Goal: Information Seeking & Learning: Learn about a topic

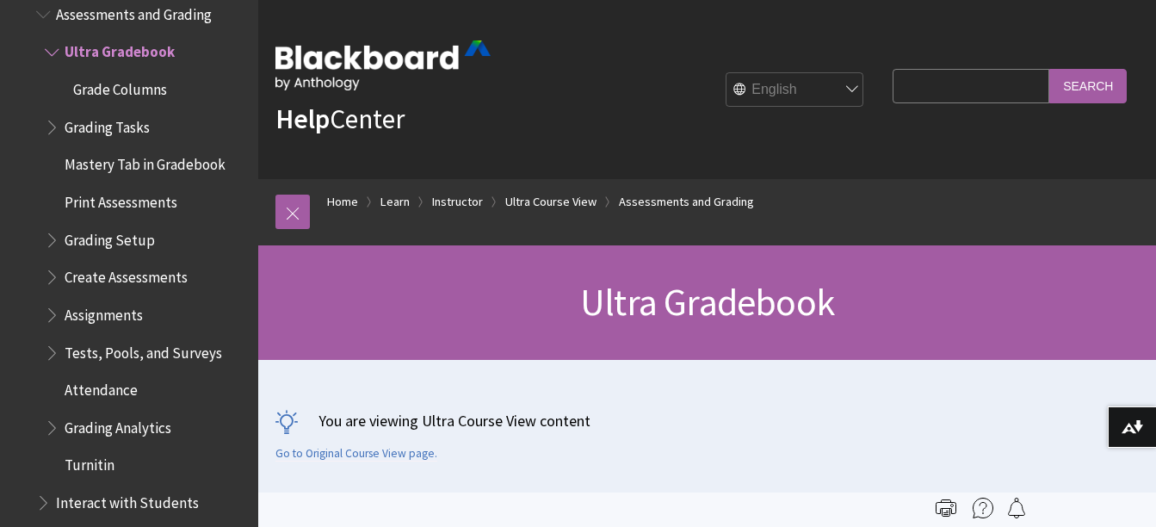
click at [893, 89] on input "Search Query" at bounding box center [971, 86] width 157 height 34
type input "organize gradebook by due date"
click at [1049, 69] on input "Search" at bounding box center [1087, 86] width 77 height 34
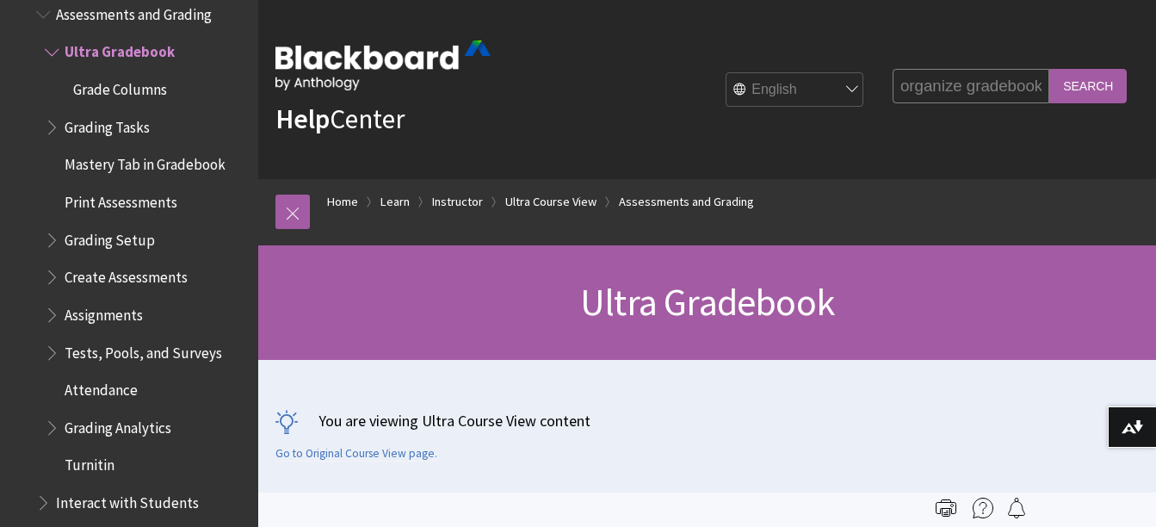
click at [1079, 85] on input "Search" at bounding box center [1087, 86] width 77 height 34
click at [1076, 85] on input "Search" at bounding box center [1087, 86] width 77 height 34
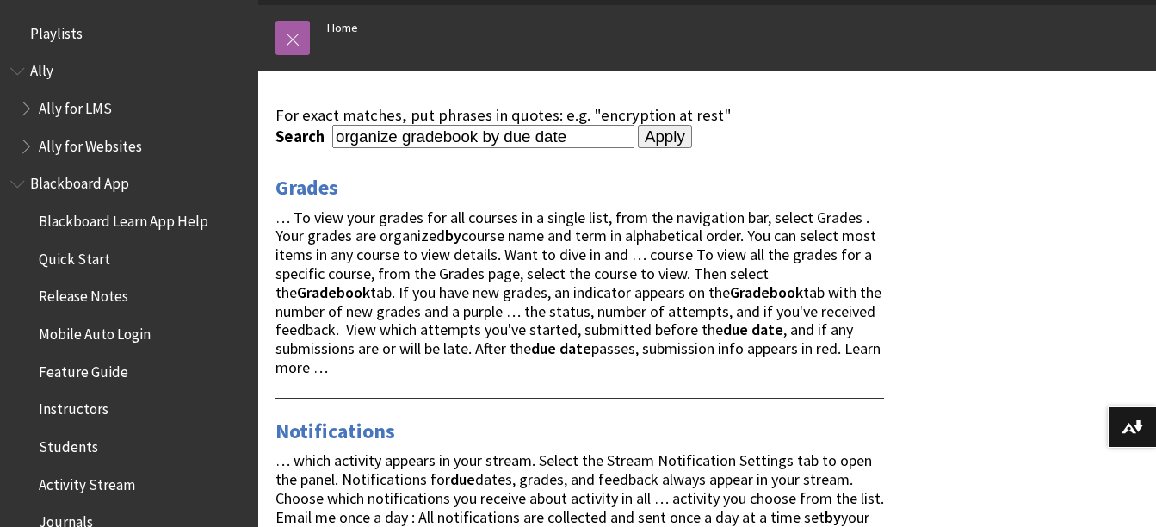
scroll to position [172, 0]
